Goal: Use online tool/utility: Utilize a website feature to perform a specific function

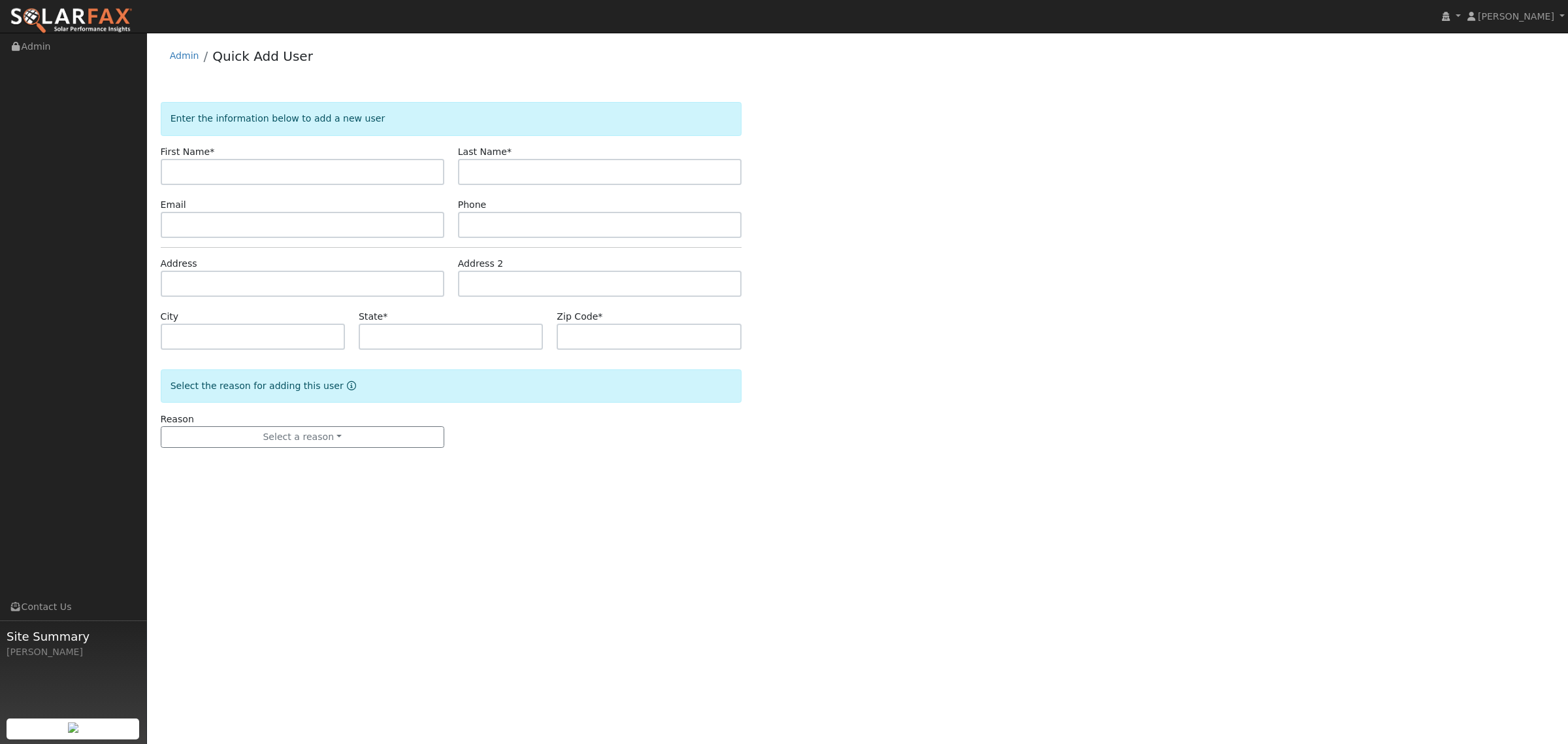
click at [163, 50] on div "Admin Quick Add User" at bounding box center [858, 58] width 1394 height 40
click at [183, 54] on link "Admin" at bounding box center [184, 55] width 29 height 10
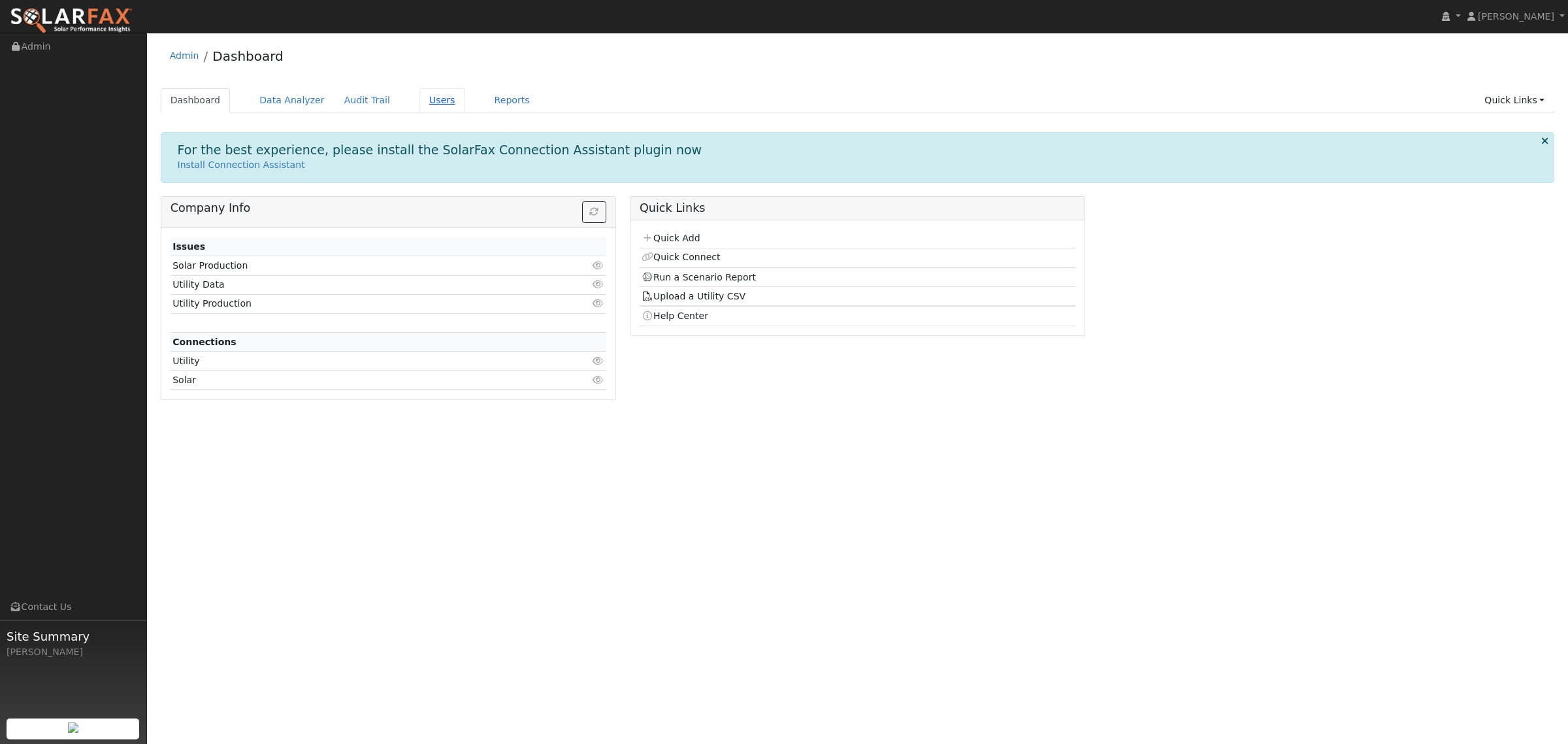
click at [420, 98] on link "Users" at bounding box center [443, 100] width 46 height 24
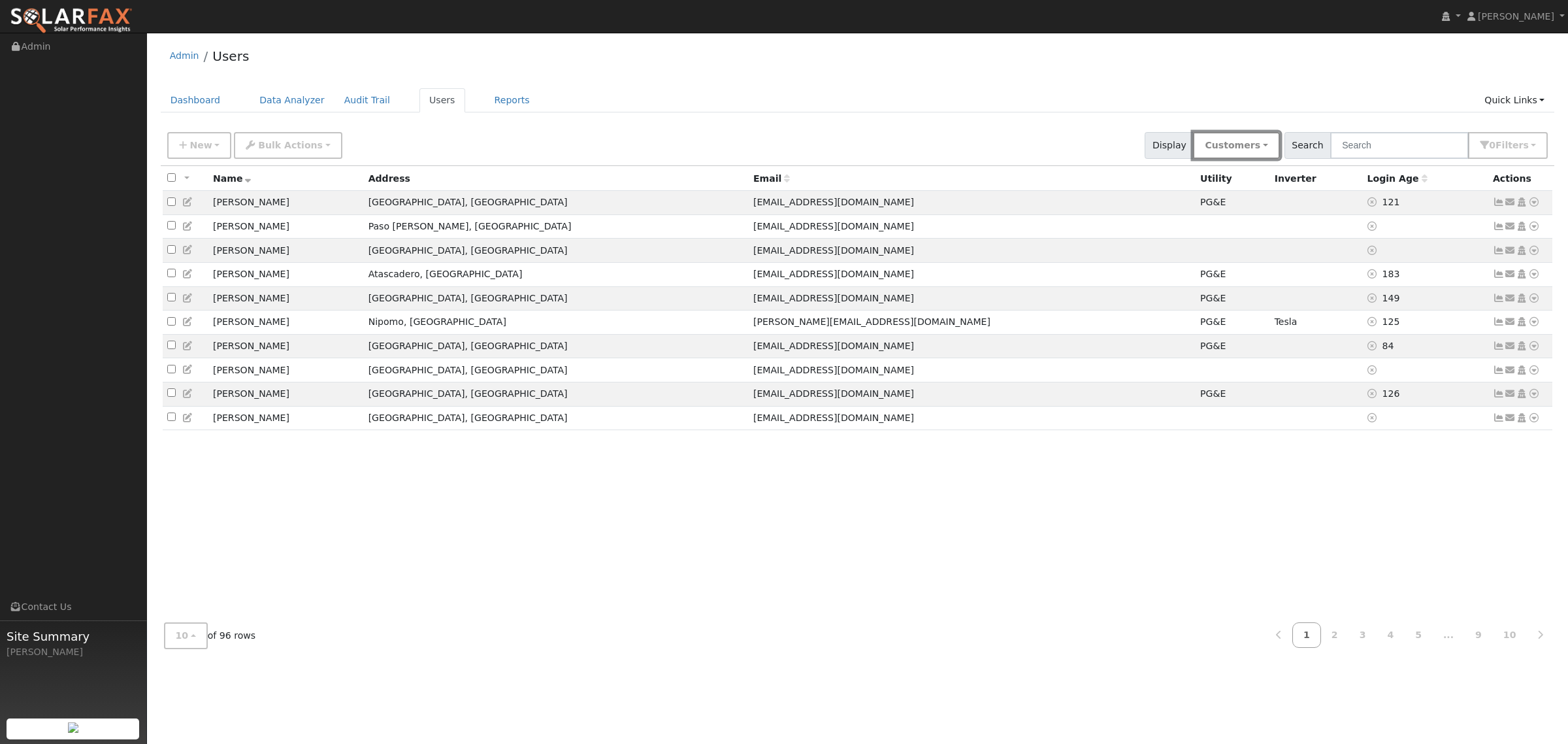
click at [1246, 146] on button "Customers" at bounding box center [1236, 145] width 86 height 27
click at [1372, 143] on input "text" at bounding box center [1399, 145] width 138 height 27
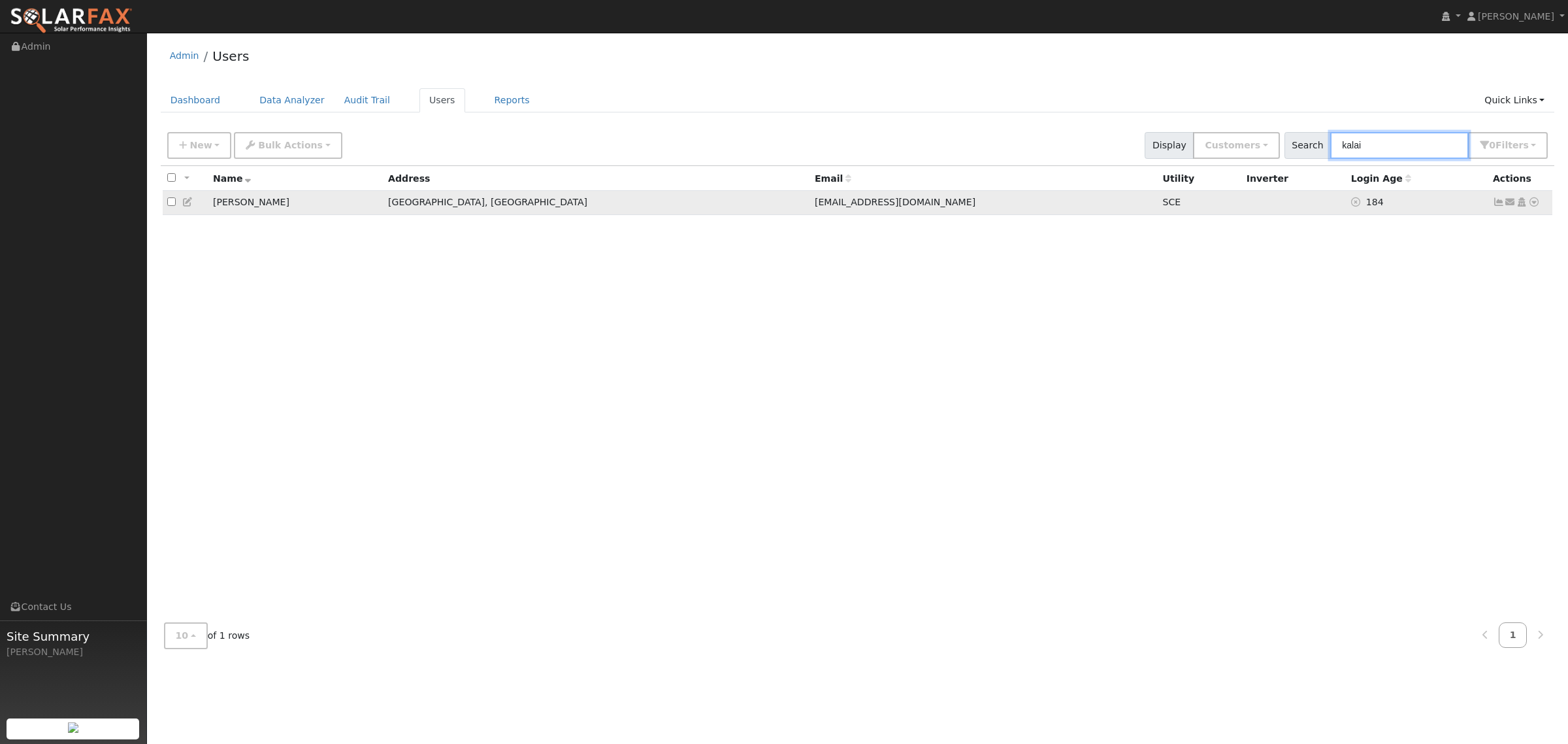
type input "kalai"
click at [237, 204] on td "[PERSON_NAME]" at bounding box center [296, 203] width 175 height 24
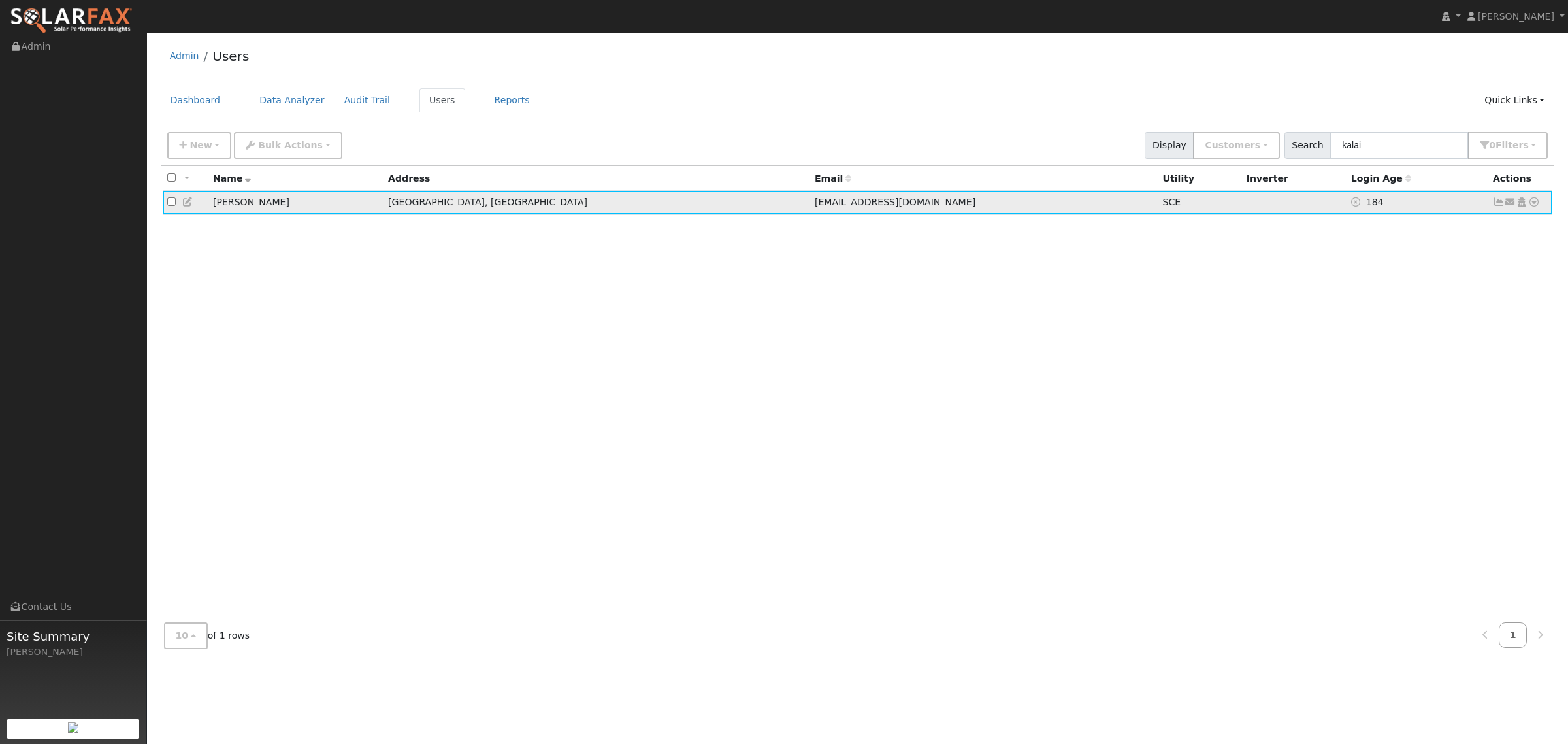
click at [1533, 200] on icon at bounding box center [1534, 202] width 12 height 9
click at [1506, 223] on link "Data Analyzer" at bounding box center [1492, 224] width 95 height 18
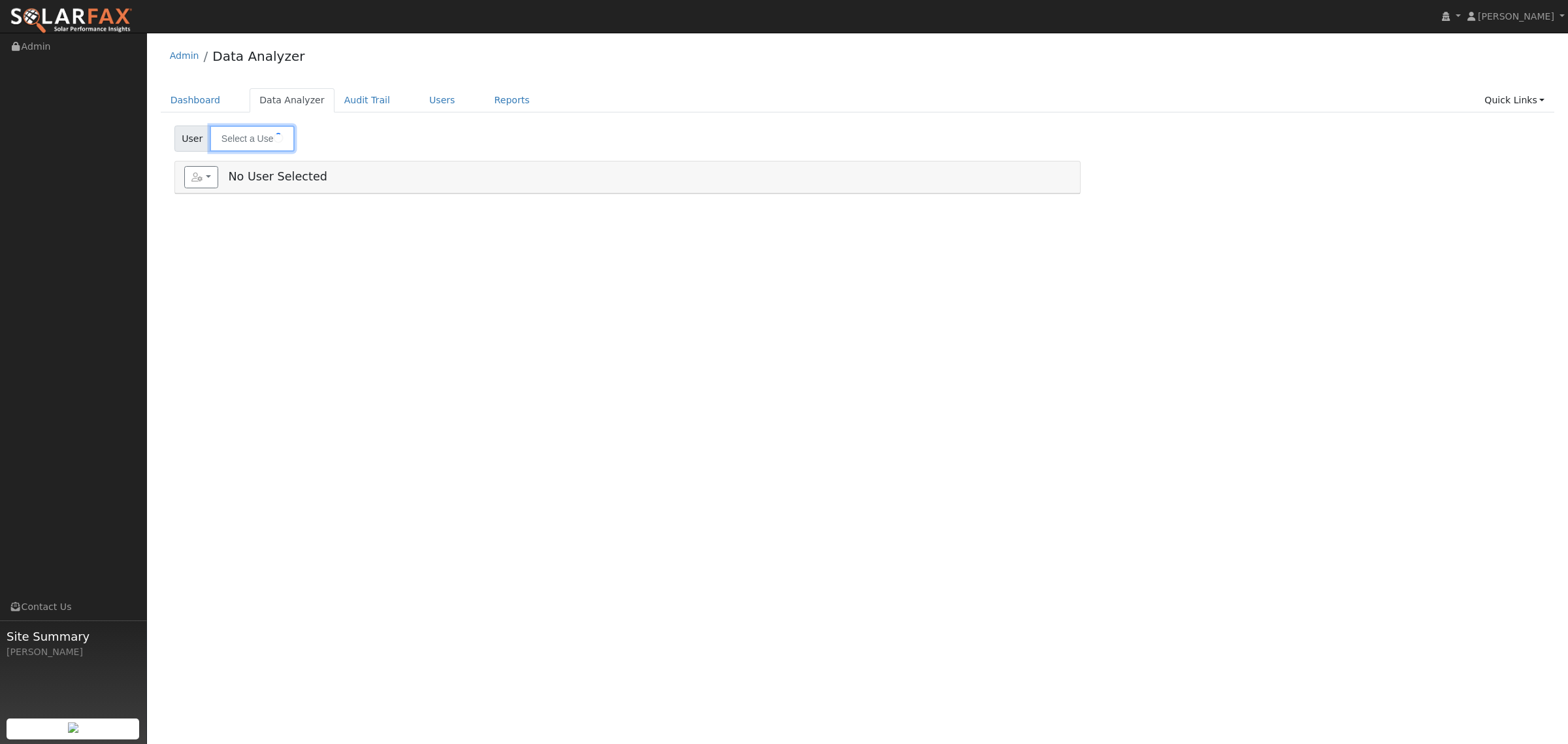
type input "[PERSON_NAME]"
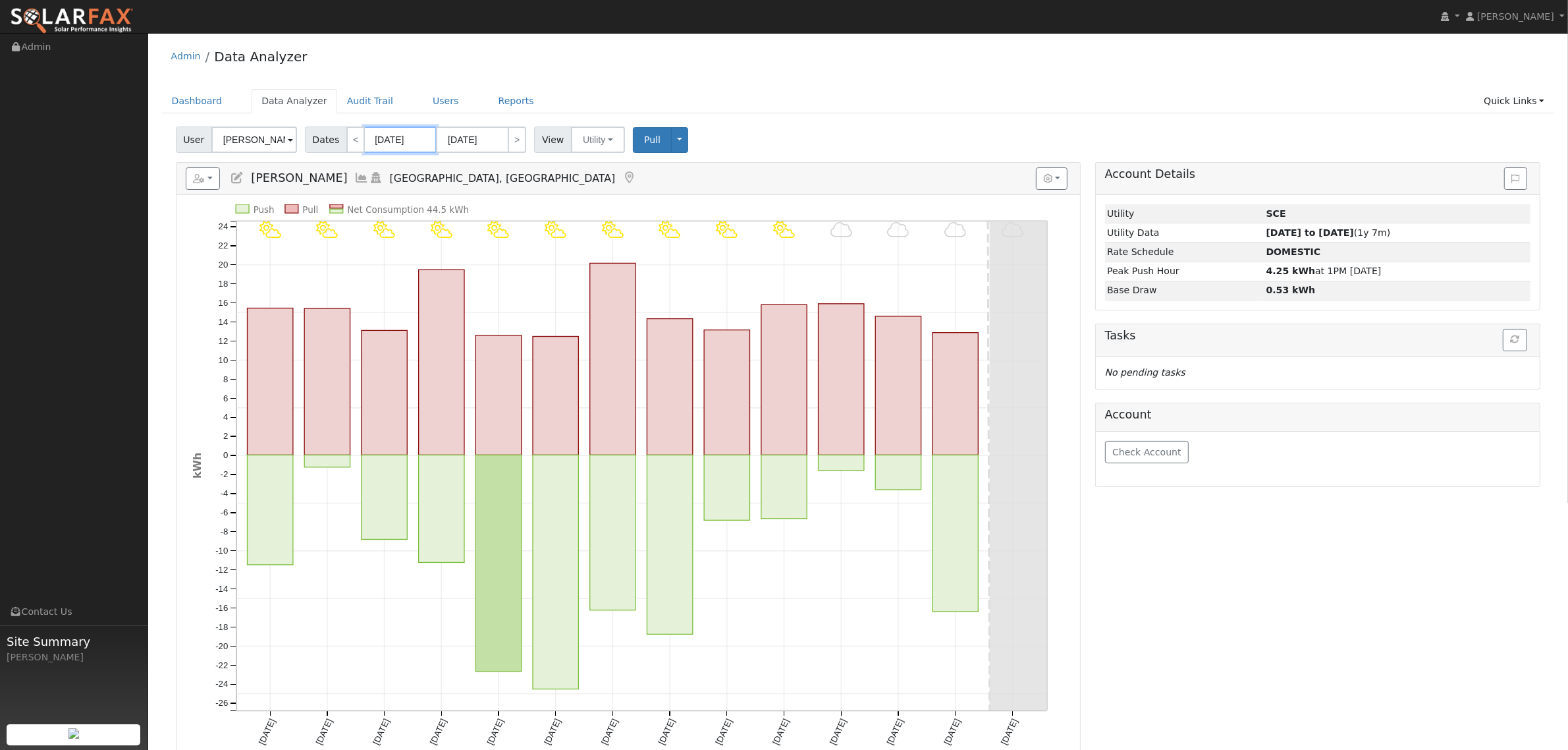
click at [397, 140] on input "[DATE]" at bounding box center [400, 139] width 72 height 27
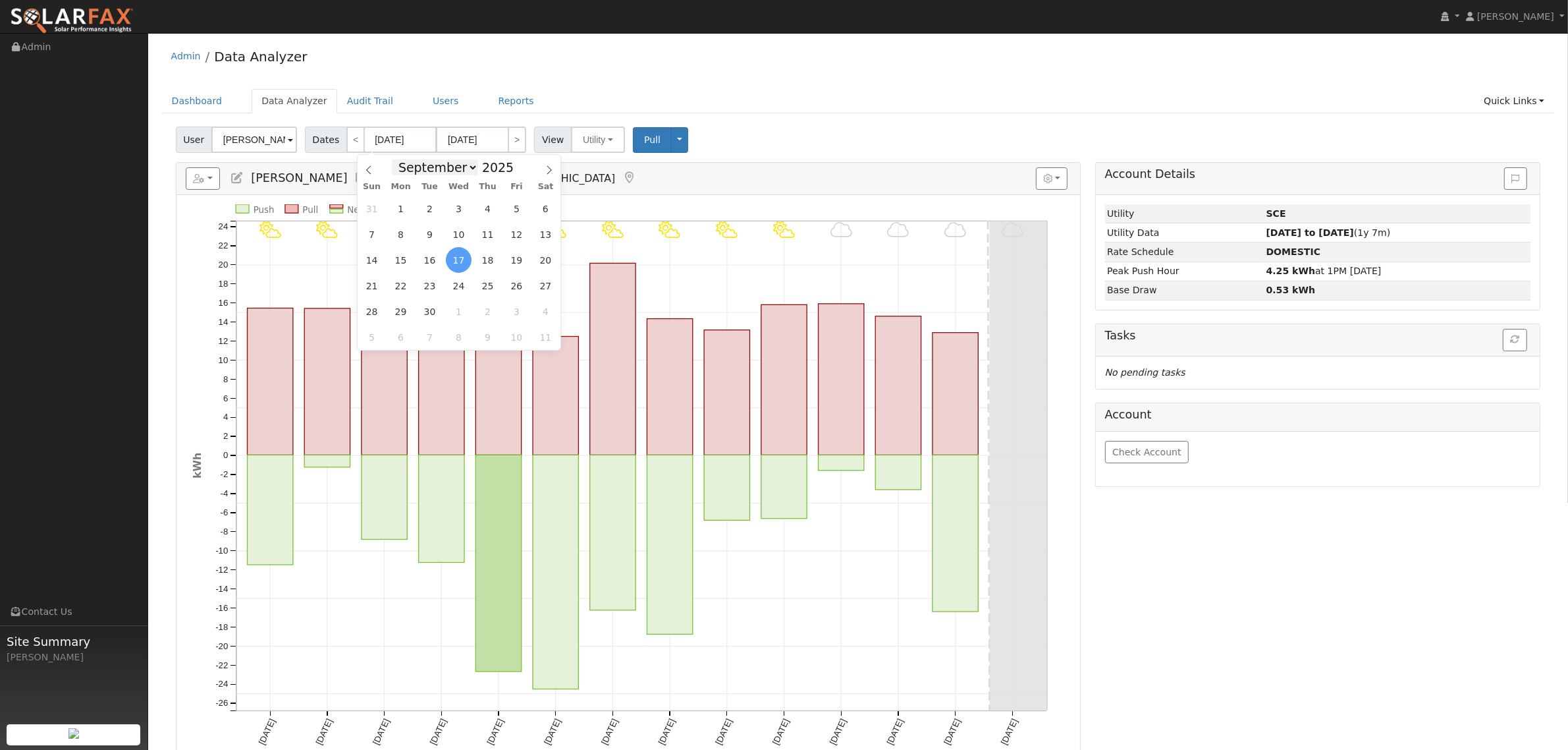
click at [472, 163] on select "January February March April May June July August September October November De…" at bounding box center [434, 168] width 86 height 16
click at [401, 160] on select "January February March April May June July August September October November De…" at bounding box center [434, 168] width 86 height 16
click at [756, 152] on div "User [PERSON_NAME] Account Default Account Default Account [STREET_ADDRESS][PER…" at bounding box center [858, 137] width 1370 height 31
click at [392, 143] on input "[DATE]" at bounding box center [400, 139] width 72 height 27
click at [450, 166] on select "January February March April May June July August September October November De…" at bounding box center [434, 168] width 86 height 16
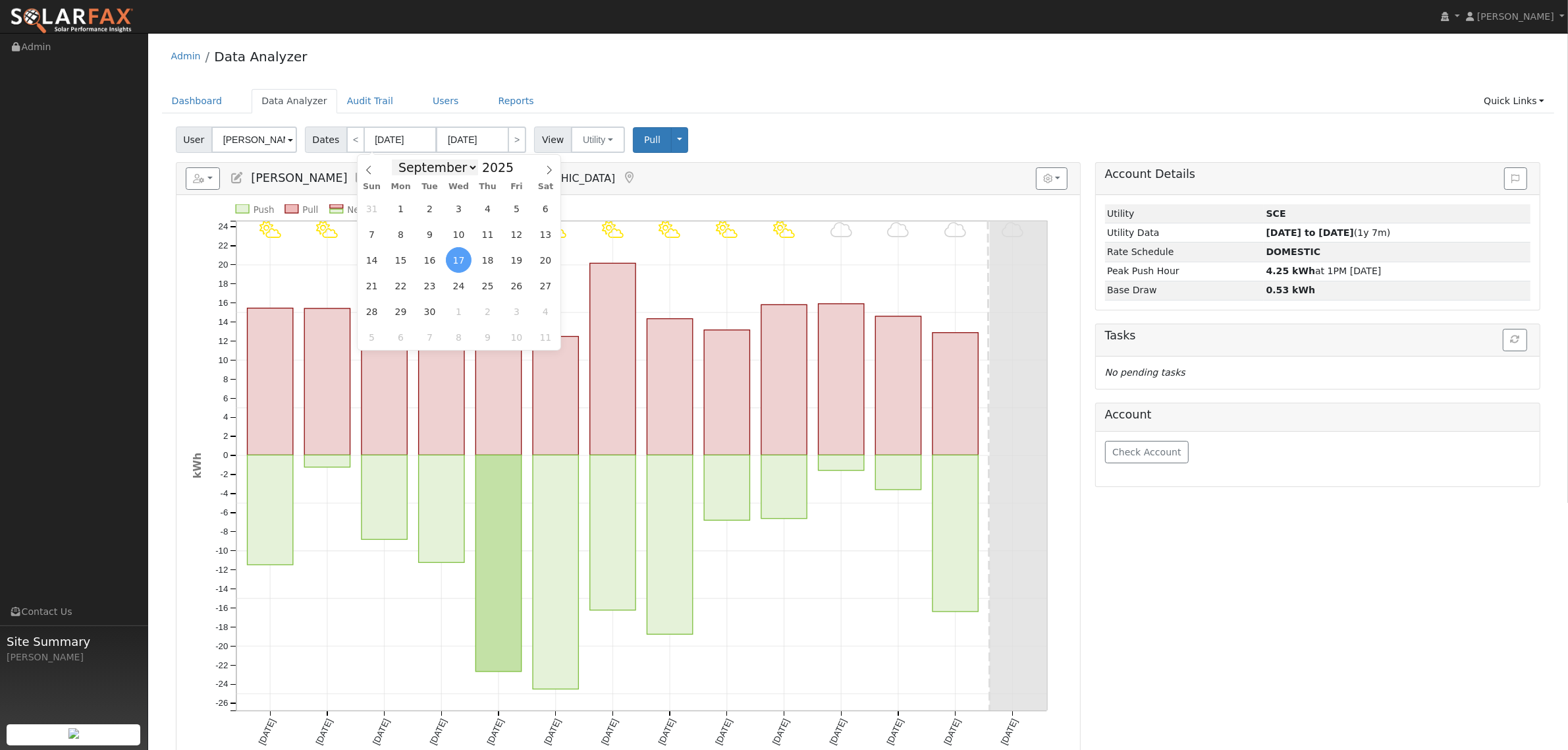
select select "4"
click at [401, 160] on select "January February March April May June July August September October November De…" at bounding box center [434, 168] width 86 height 16
click at [479, 208] on span "1" at bounding box center [488, 208] width 26 height 26
type input "[DATE]"
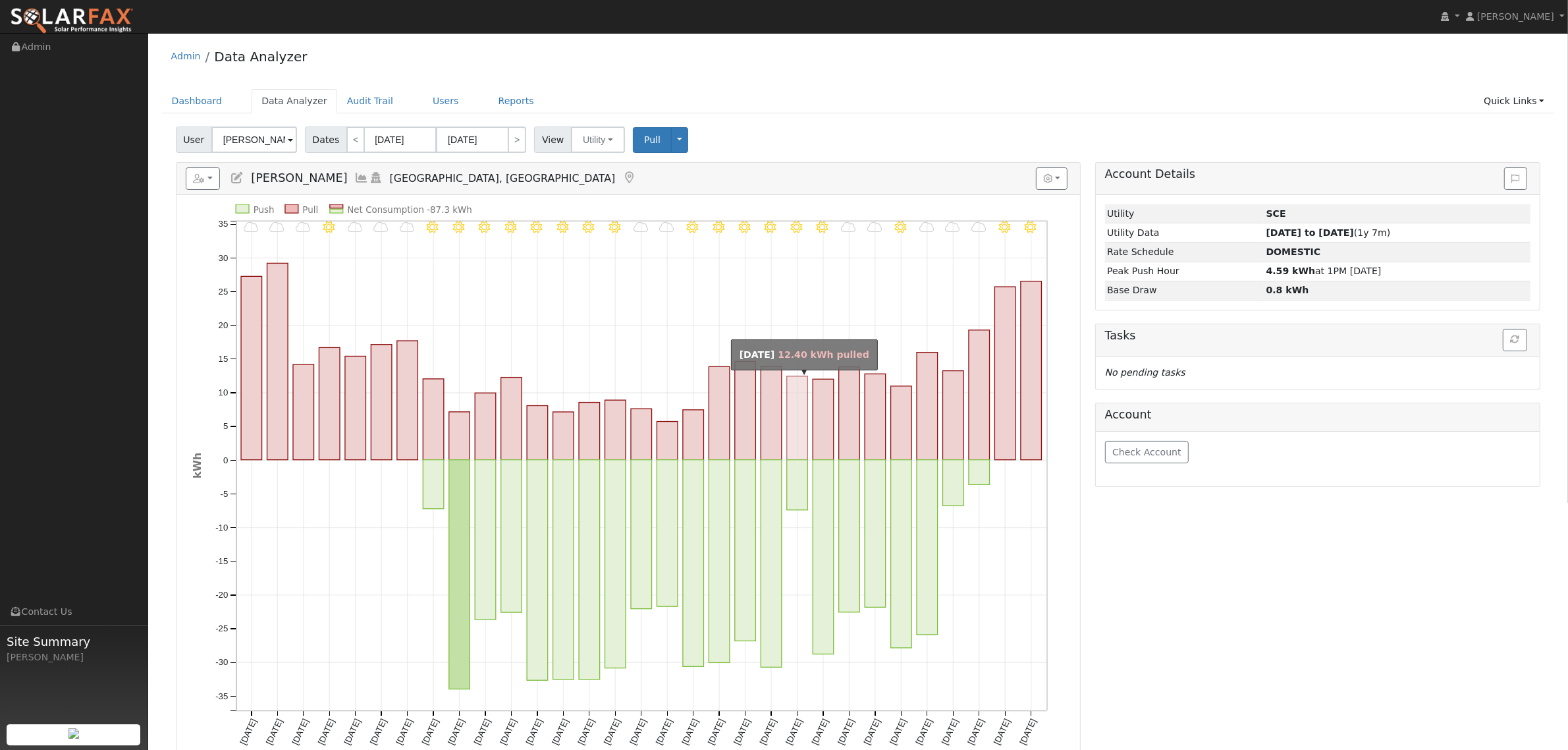
click at [794, 404] on rect "onclick=""" at bounding box center [797, 418] width 21 height 83
type input "[DATE]"
